Goal: Transaction & Acquisition: Obtain resource

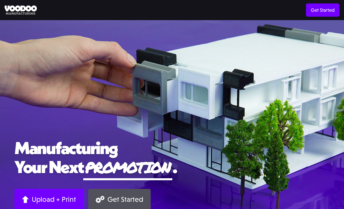
click at [20, 8] on img at bounding box center [21, 9] width 32 height 9
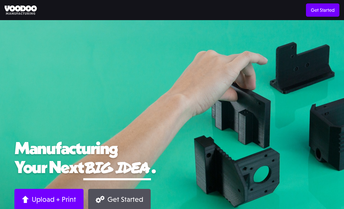
click at [327, 7] on link "Get Started" at bounding box center [322, 9] width 33 height 13
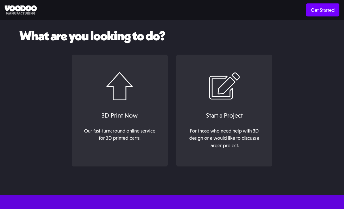
scroll to position [21, 0]
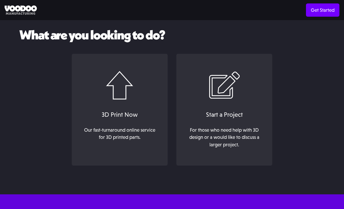
click at [92, 97] on link "3D Print Now Our fast-turnaround online service for 3D printed parts. ‍" at bounding box center [120, 110] width 96 height 112
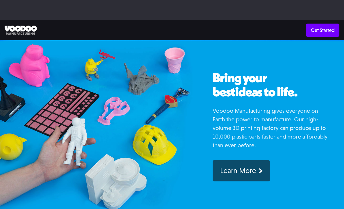
scroll to position [201, 0]
